Goal: Navigation & Orientation: Find specific page/section

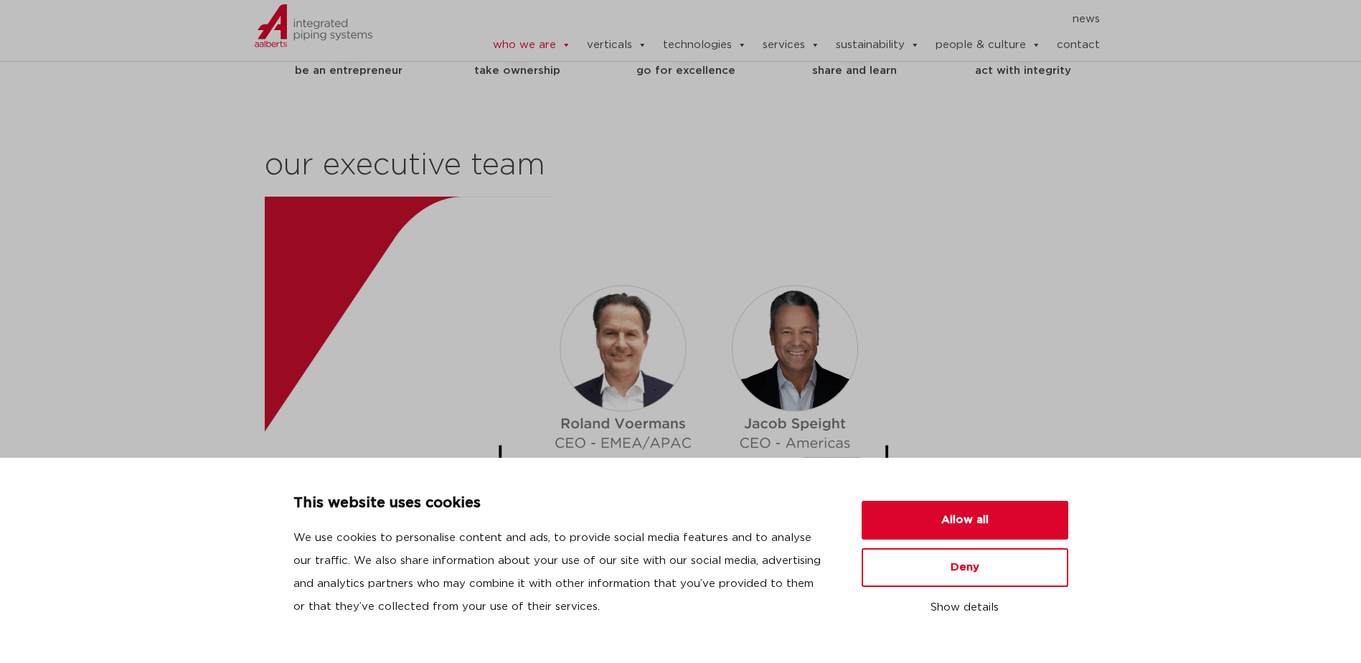
scroll to position [1794, 0]
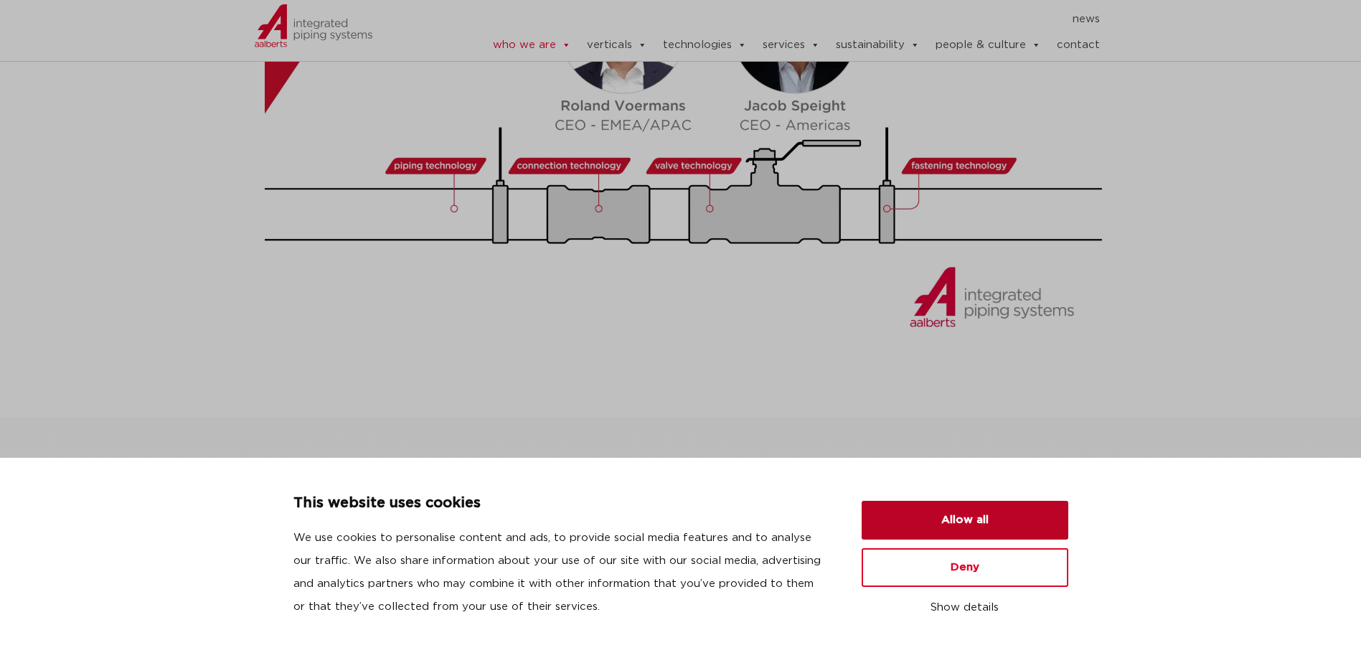
drag, startPoint x: 955, startPoint y: 522, endPoint x: 950, endPoint y: 515, distance: 8.2
click at [955, 522] on button "Allow all" at bounding box center [965, 520] width 207 height 39
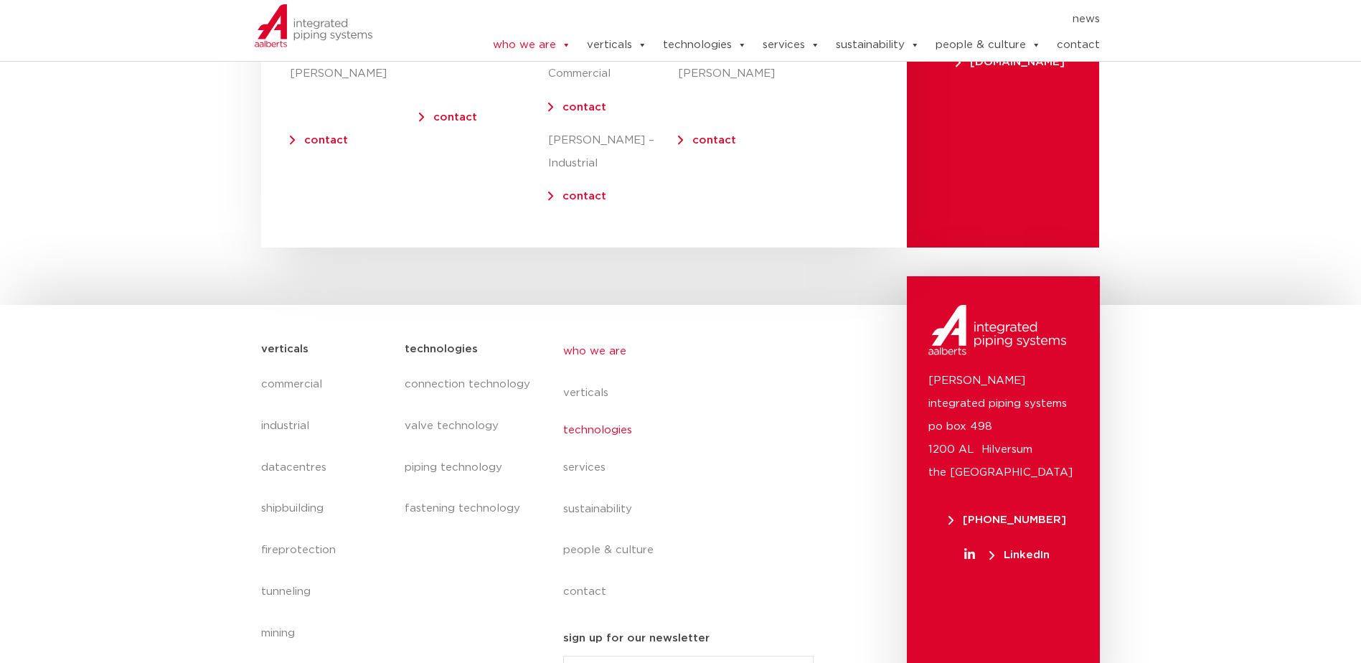
scroll to position [5925, 0]
click at [617, 415] on link "technologies" at bounding box center [694, 431] width 263 height 33
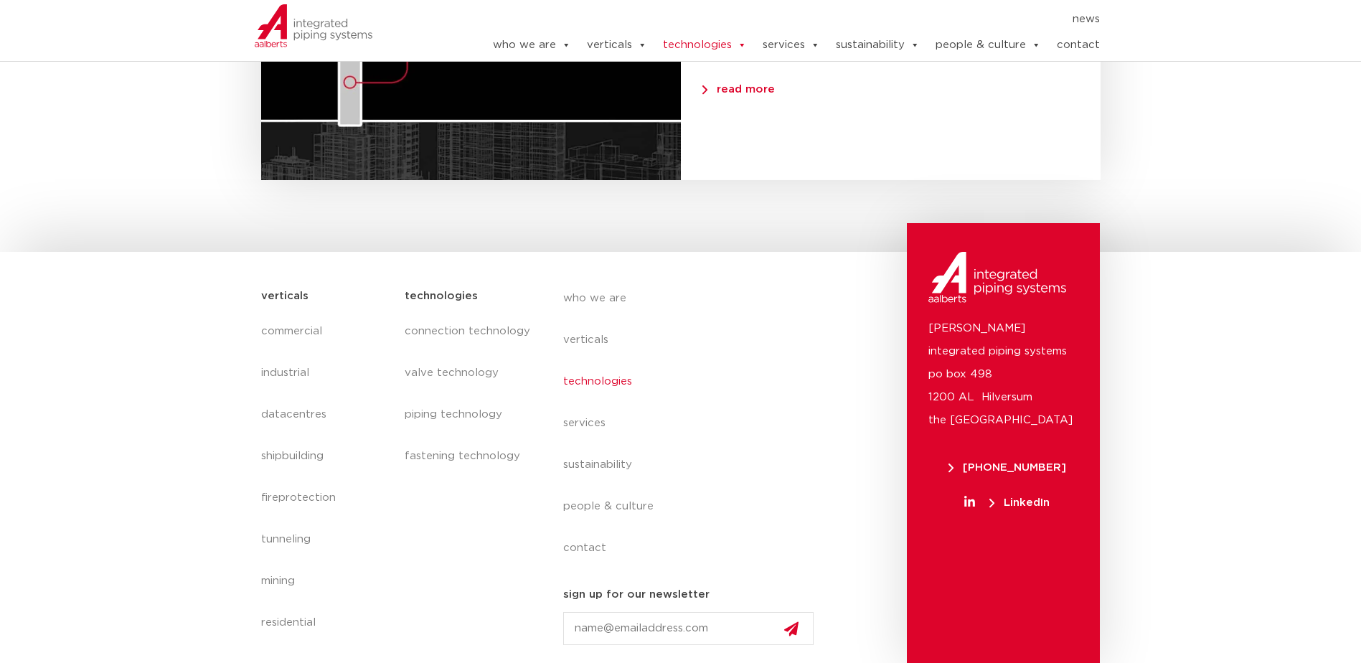
scroll to position [1605, 0]
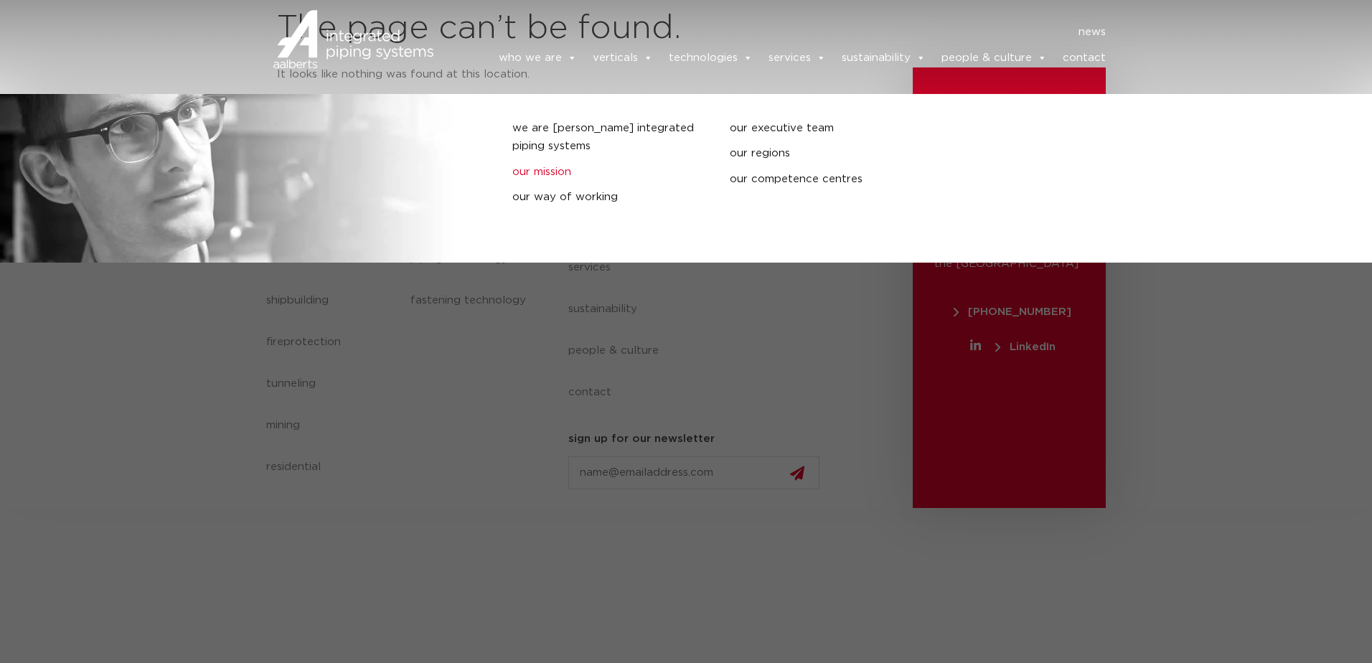
click at [543, 169] on link "our mission" at bounding box center [610, 172] width 196 height 19
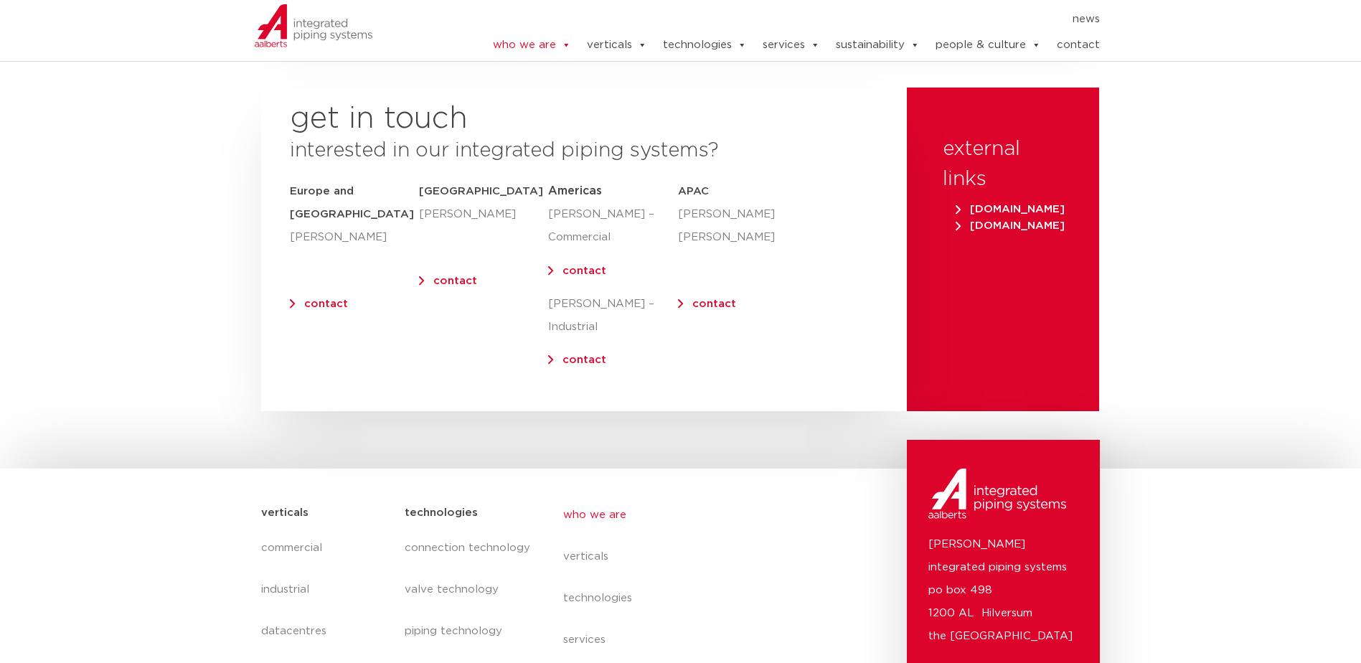
scroll to position [5934, 0]
